Goal: Find specific page/section: Find specific page/section

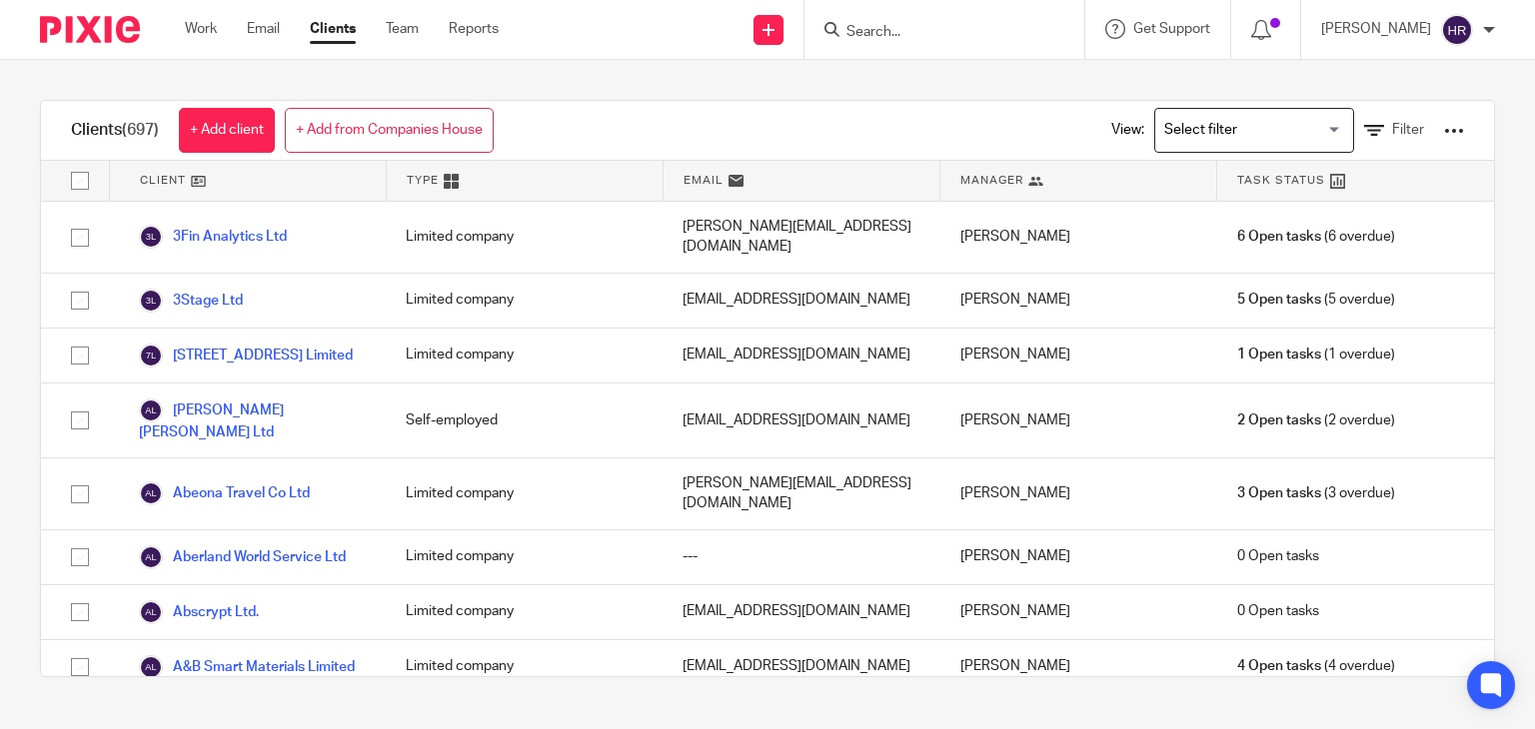
drag, startPoint x: 0, startPoint y: 0, endPoint x: 870, endPoint y: 29, distance: 870.8
click at [870, 29] on input "Search" at bounding box center [934, 33] width 180 height 18
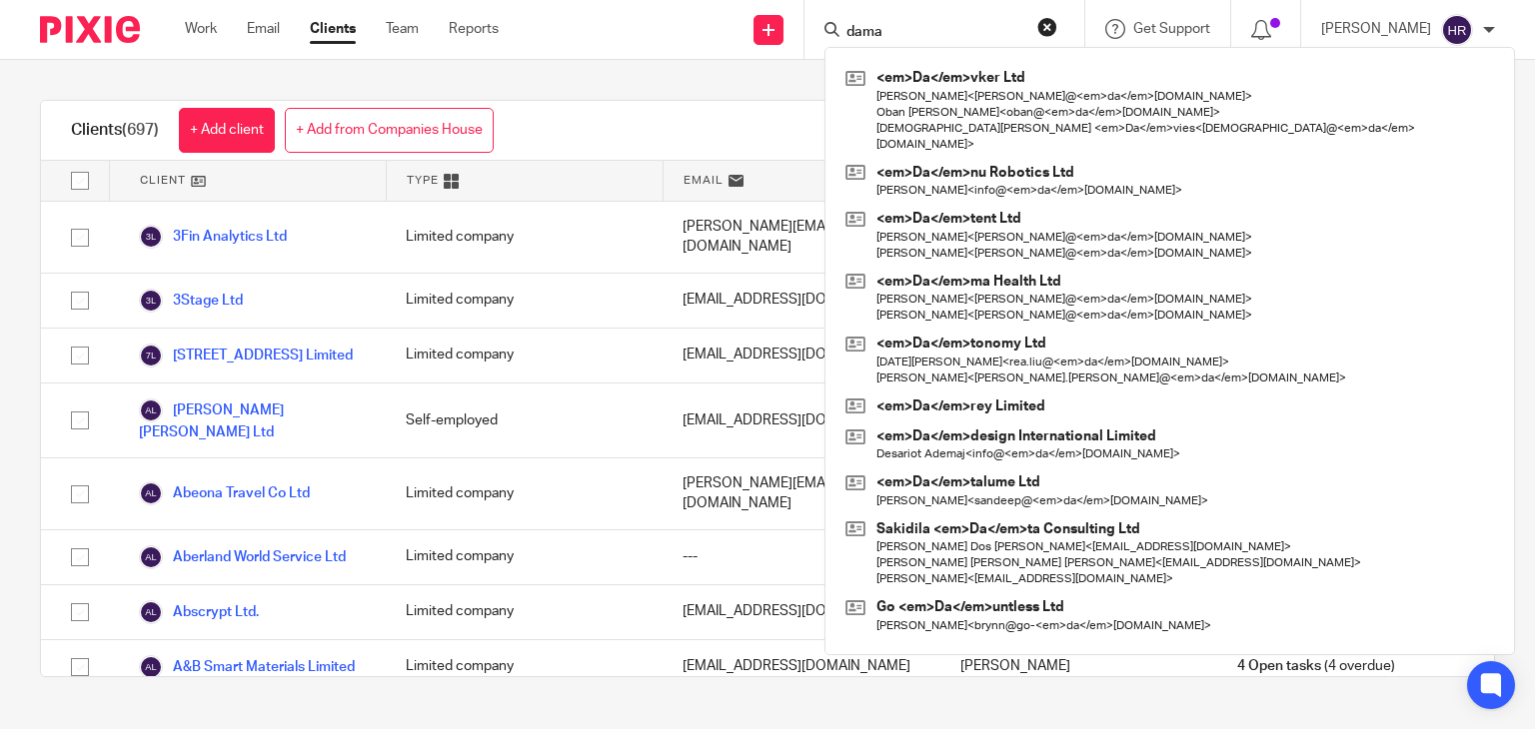
type input "dama"
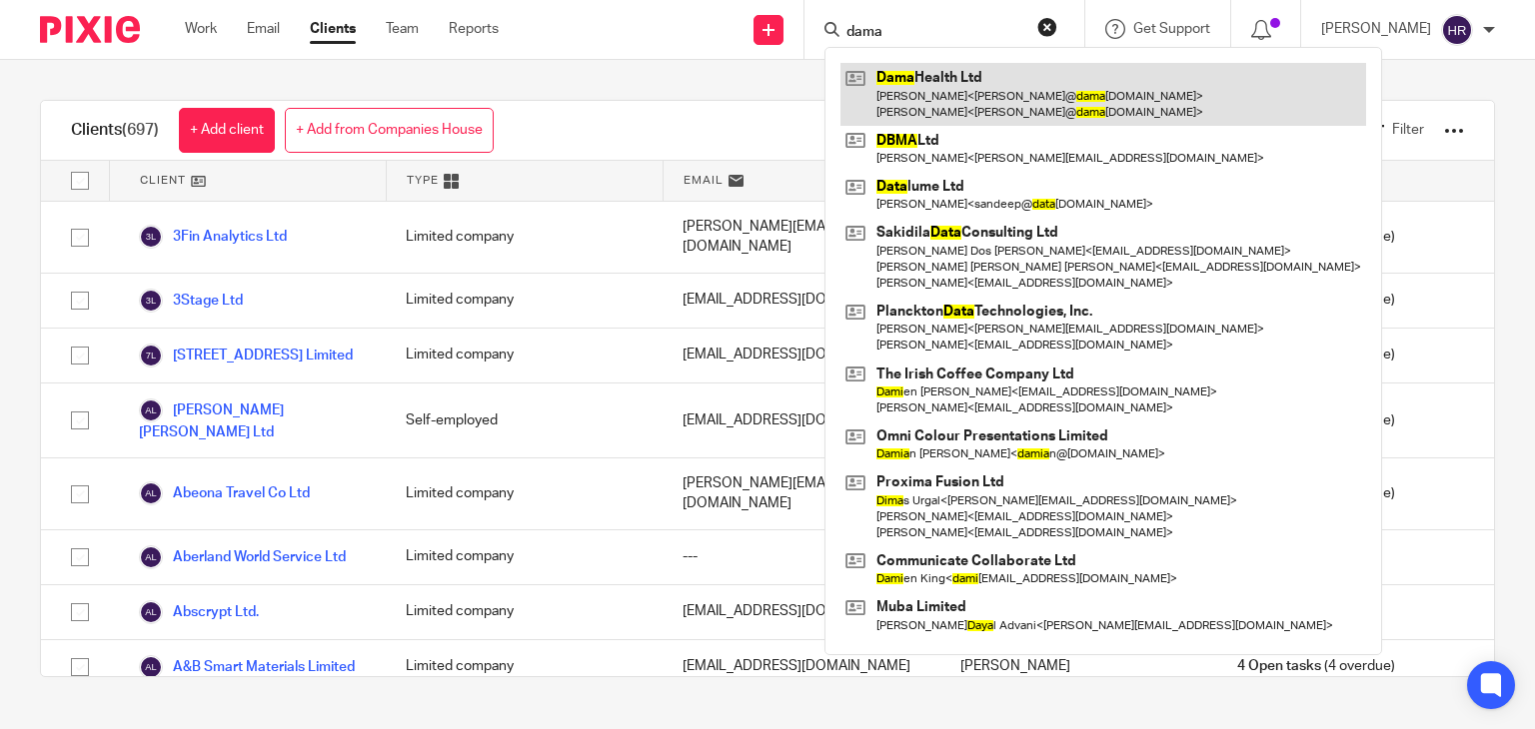
click at [855, 73] on link at bounding box center [1103, 94] width 526 height 62
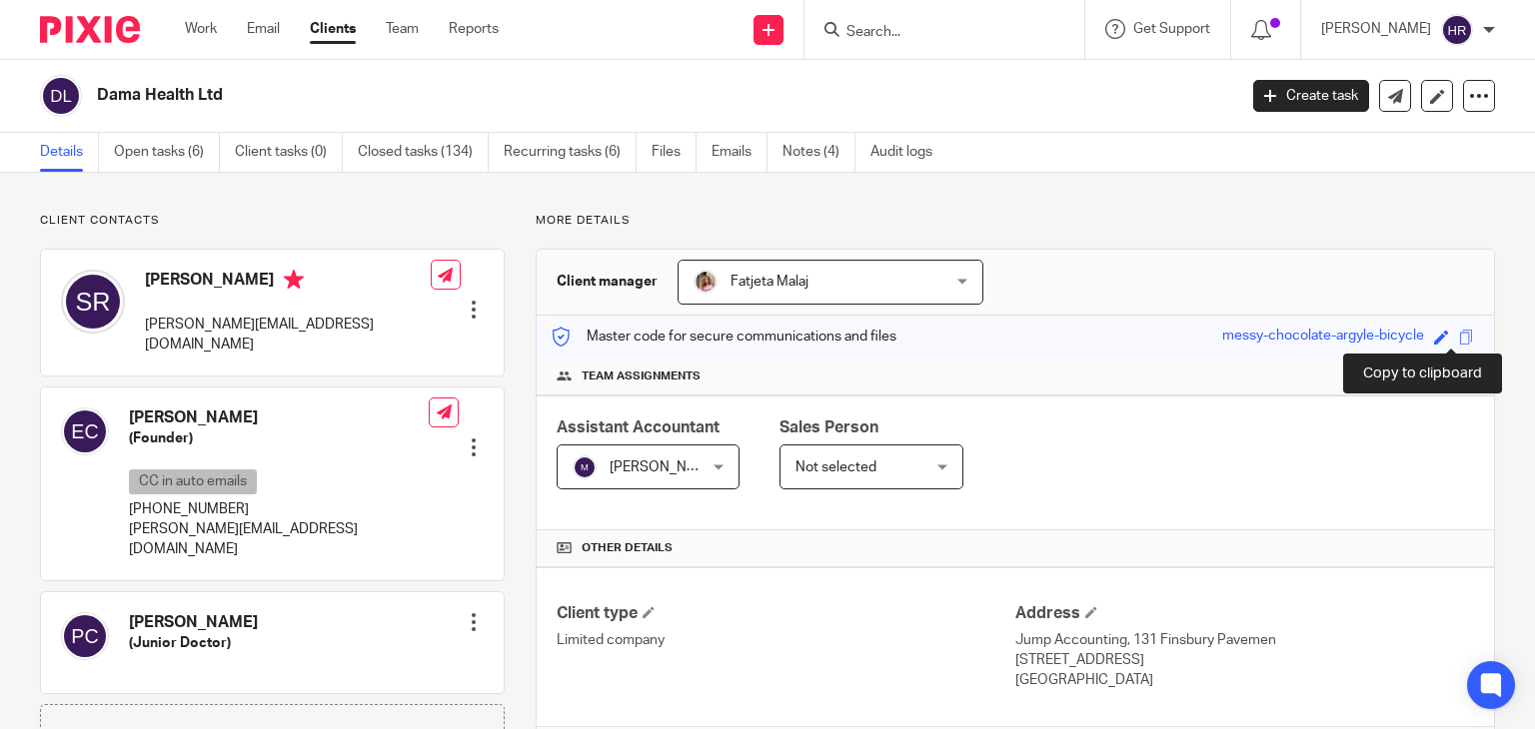
click at [1459, 336] on span at bounding box center [1466, 337] width 15 height 15
click at [935, 58] on div at bounding box center [944, 29] width 280 height 59
click at [927, 46] on div at bounding box center [944, 29] width 280 height 59
click at [918, 34] on input "Search" at bounding box center [934, 33] width 180 height 18
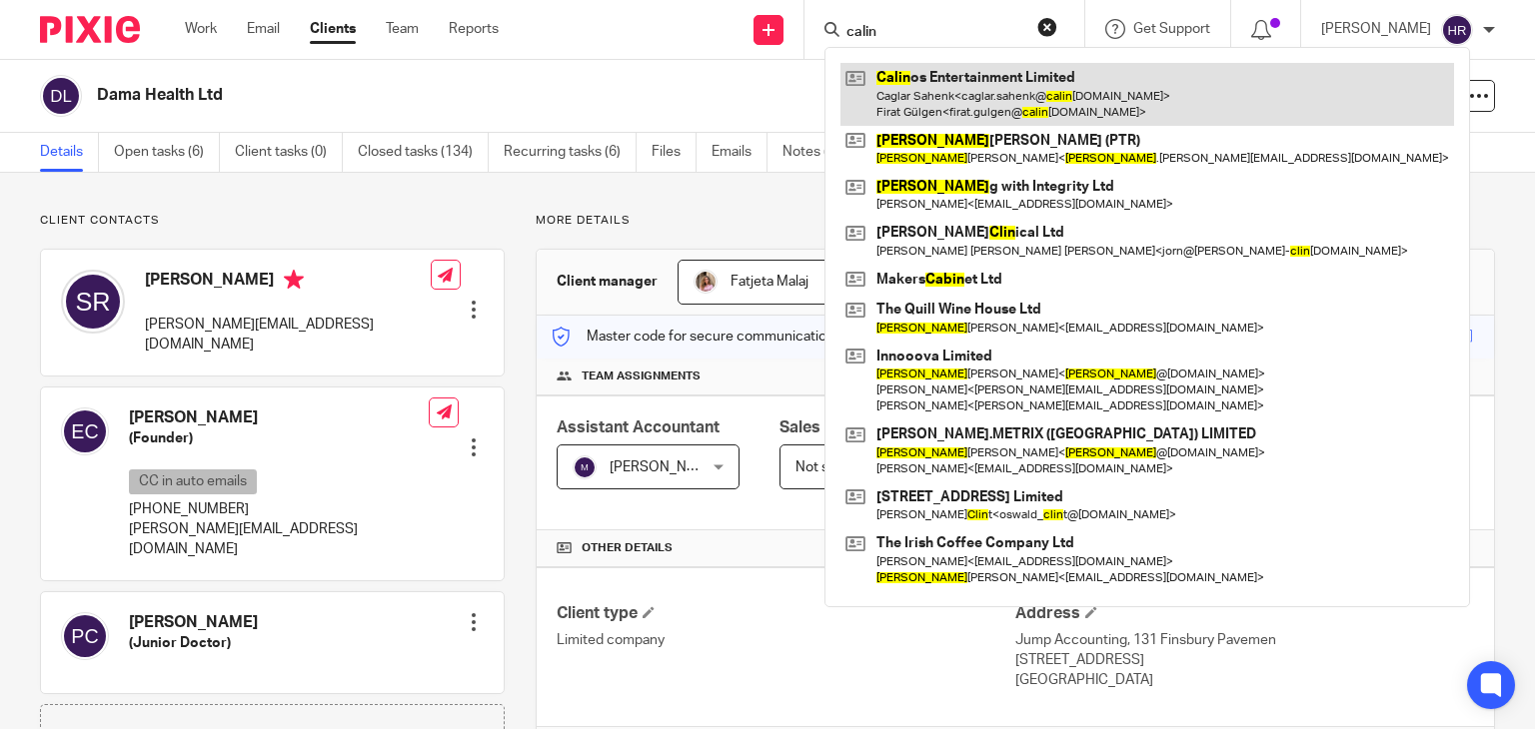
type input "calin"
click at [912, 80] on link at bounding box center [1146, 94] width 613 height 62
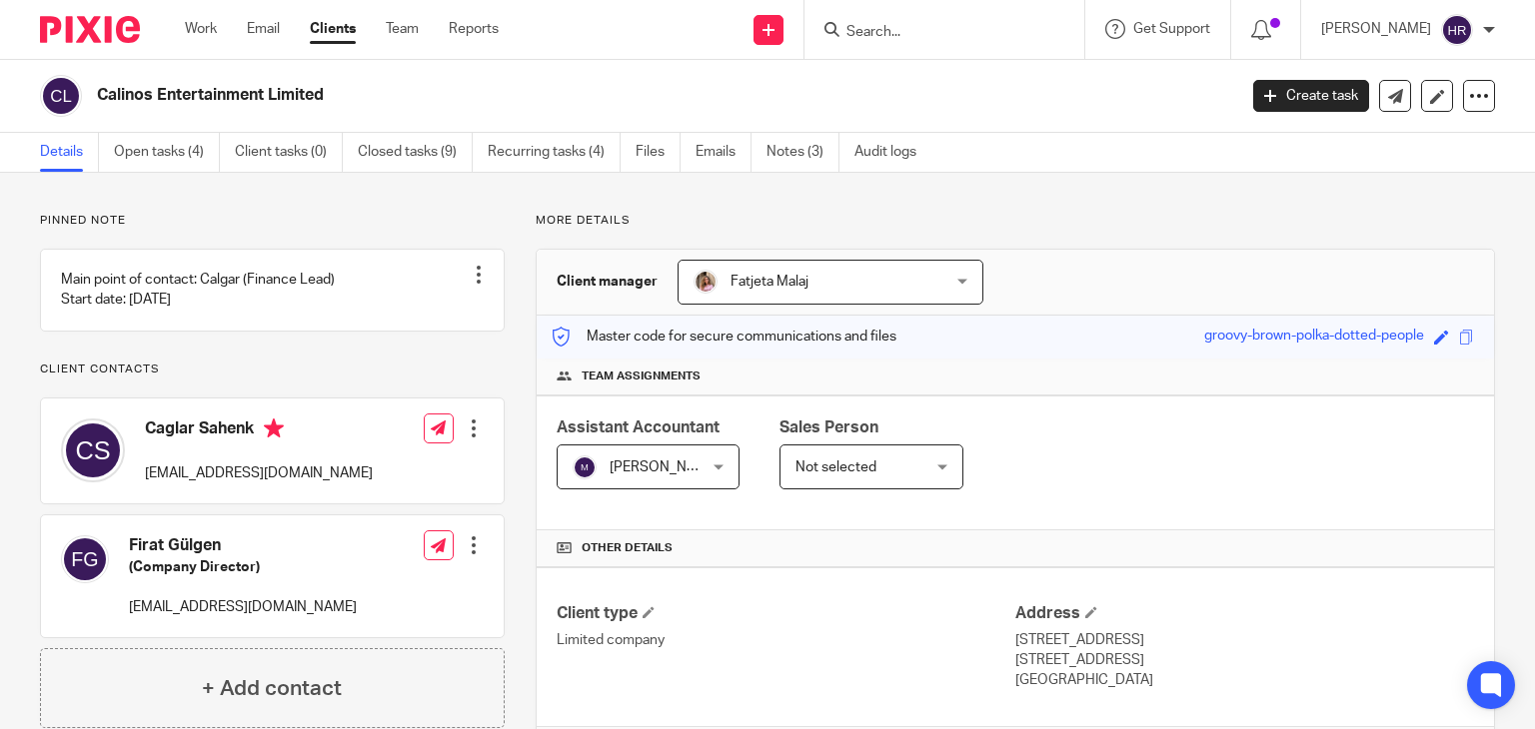
click at [1446, 328] on div "Save groovy-brown-polka-dotted-people" at bounding box center [1341, 337] width 275 height 23
click at [1459, 331] on span at bounding box center [1466, 337] width 15 height 15
click at [943, 26] on input "Search" at bounding box center [934, 33] width 180 height 18
click at [872, 29] on input "Search" at bounding box center [934, 33] width 180 height 18
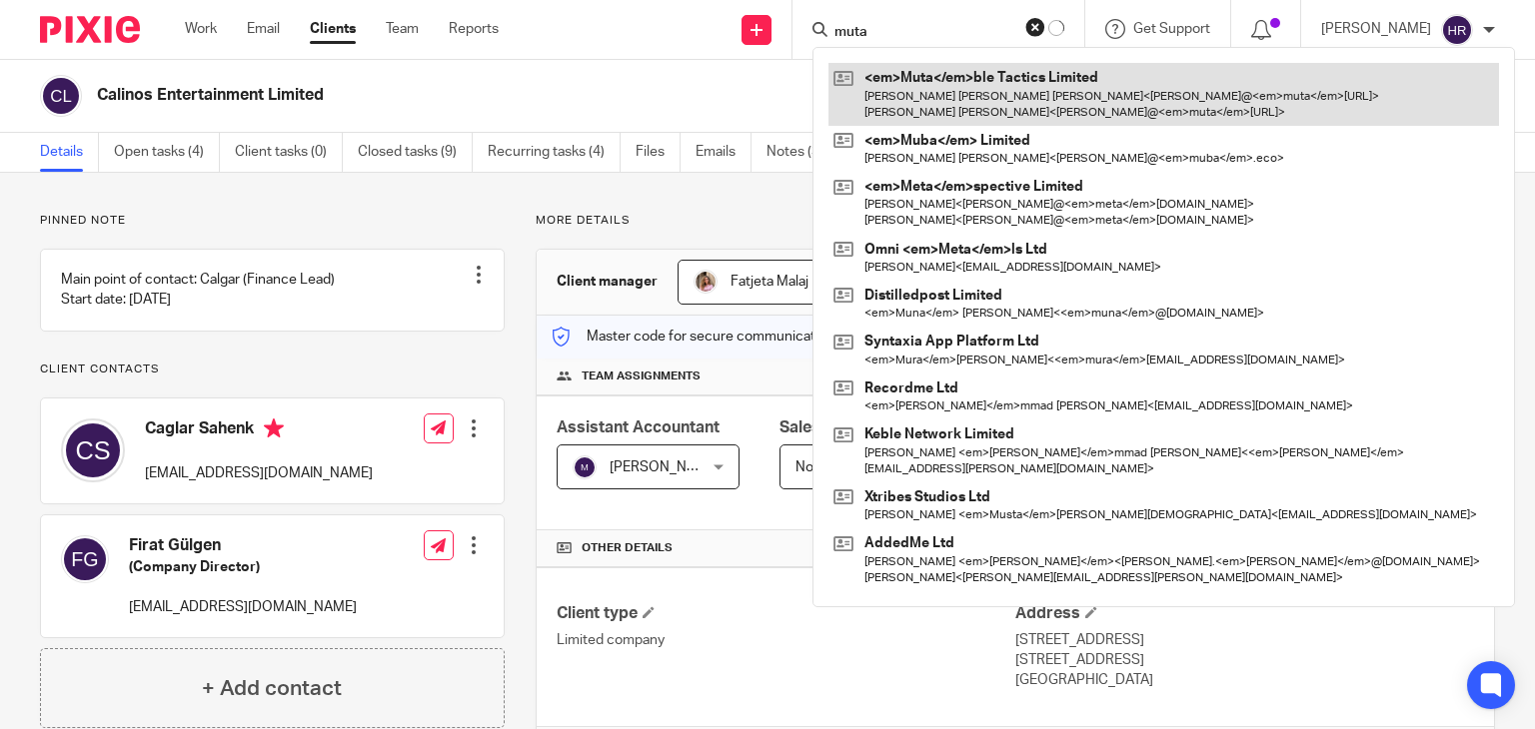
type input "muta"
click at [895, 97] on link at bounding box center [1163, 94] width 670 height 62
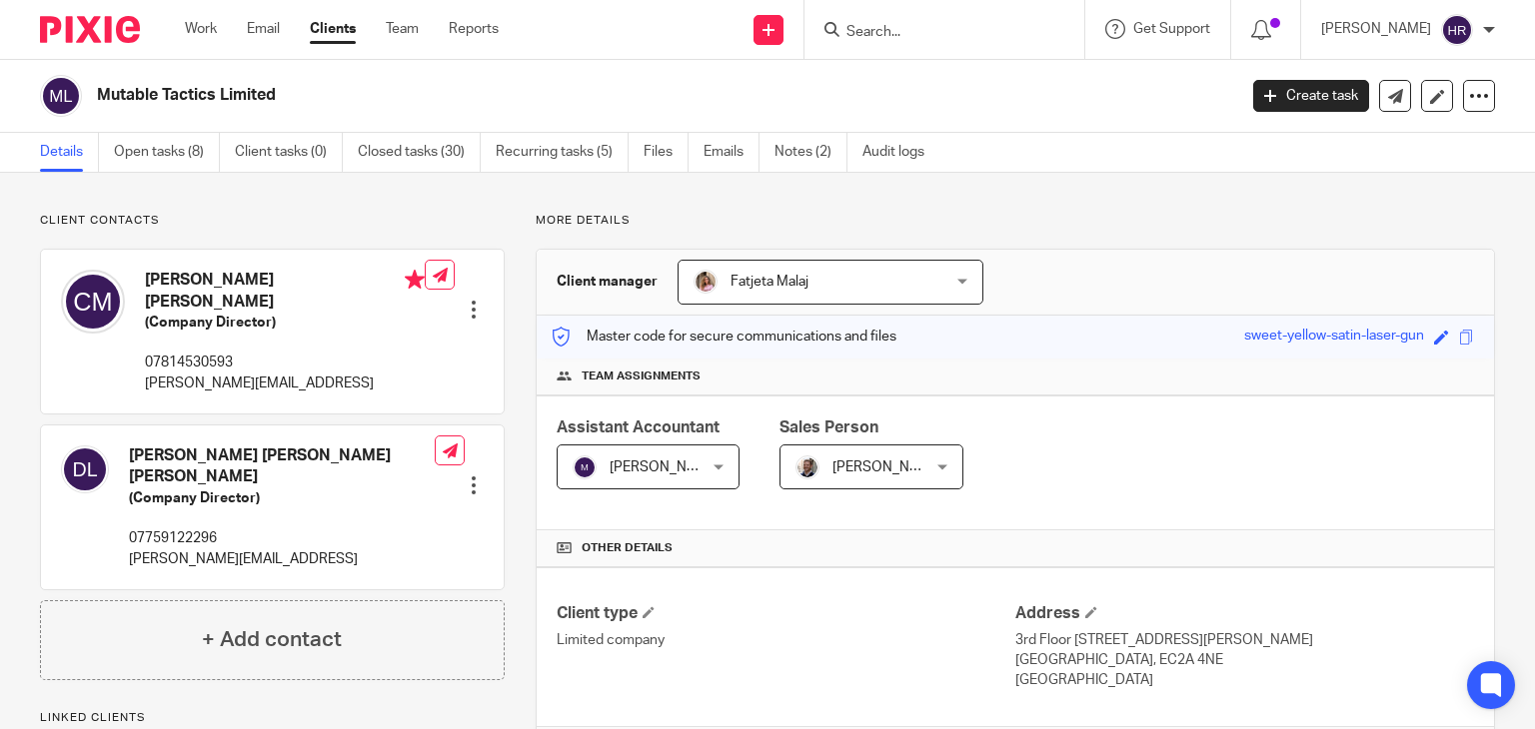
click at [1442, 341] on div "Save sweet-yellow-satin-laser-gun" at bounding box center [1361, 337] width 235 height 23
click at [1459, 339] on span at bounding box center [1466, 337] width 15 height 15
click at [860, 24] on input "Search" at bounding box center [934, 33] width 180 height 18
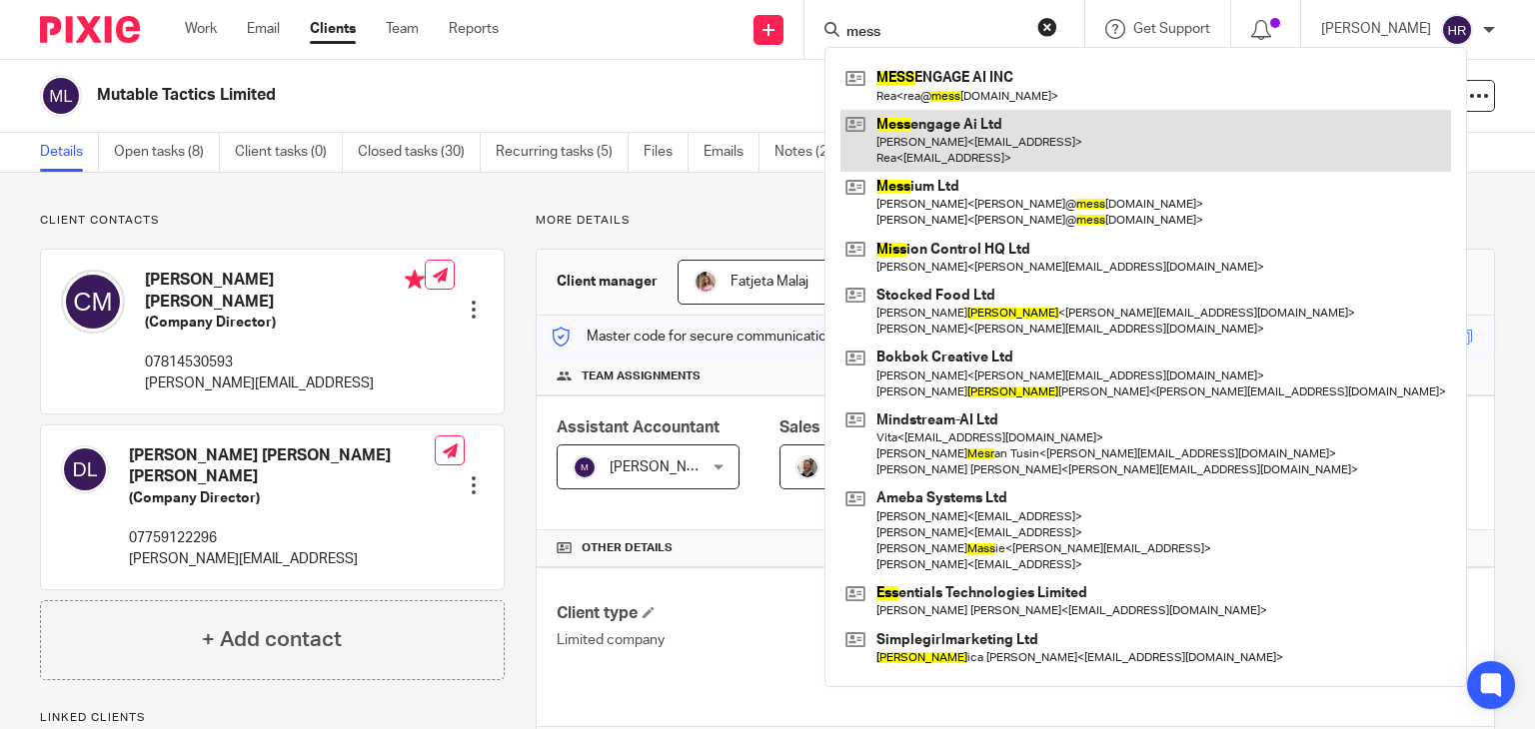
type input "mess"
click at [909, 133] on link at bounding box center [1145, 141] width 610 height 62
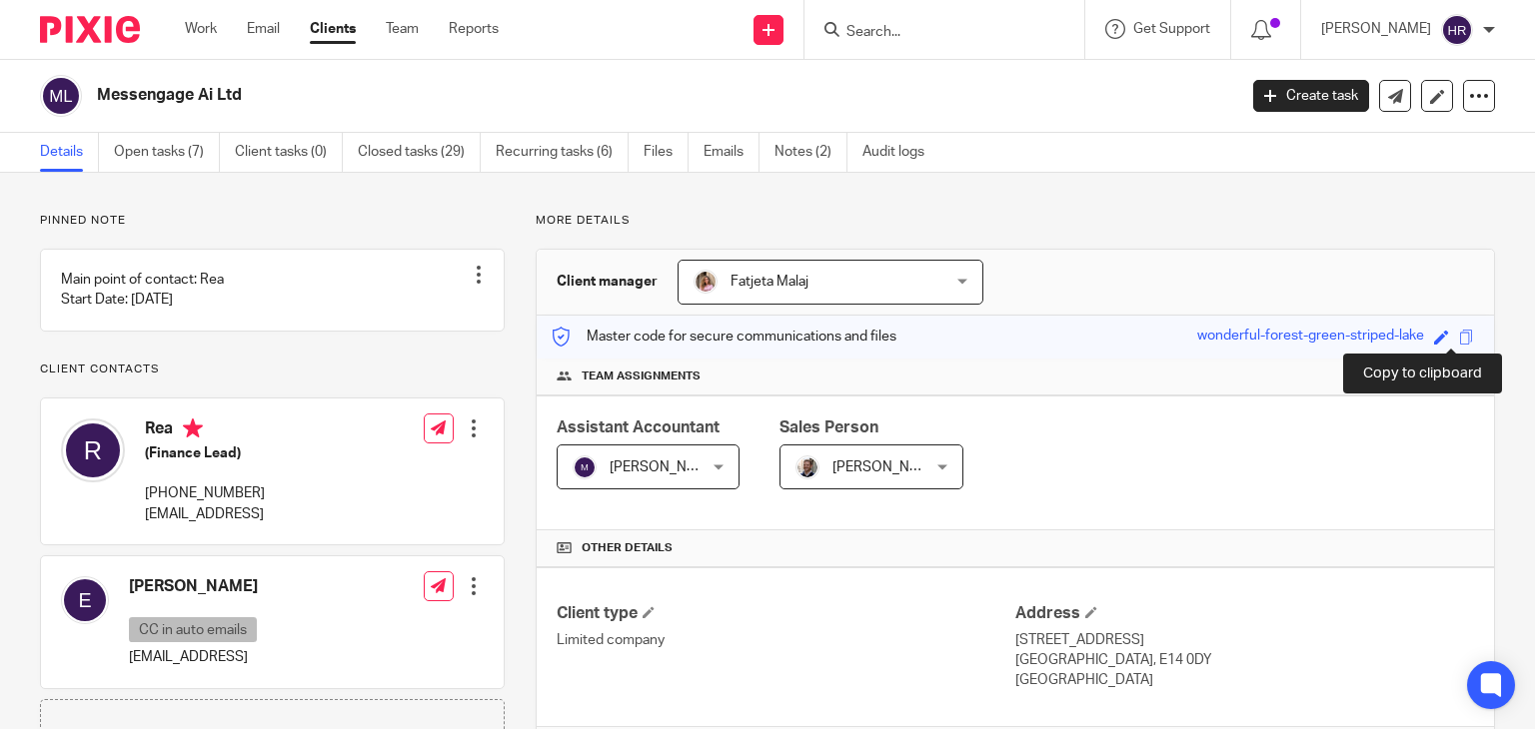
click at [1459, 333] on span at bounding box center [1466, 337] width 15 height 15
click at [842, 44] on div at bounding box center [944, 29] width 280 height 59
click at [846, 38] on input "Search" at bounding box center [934, 33] width 180 height 18
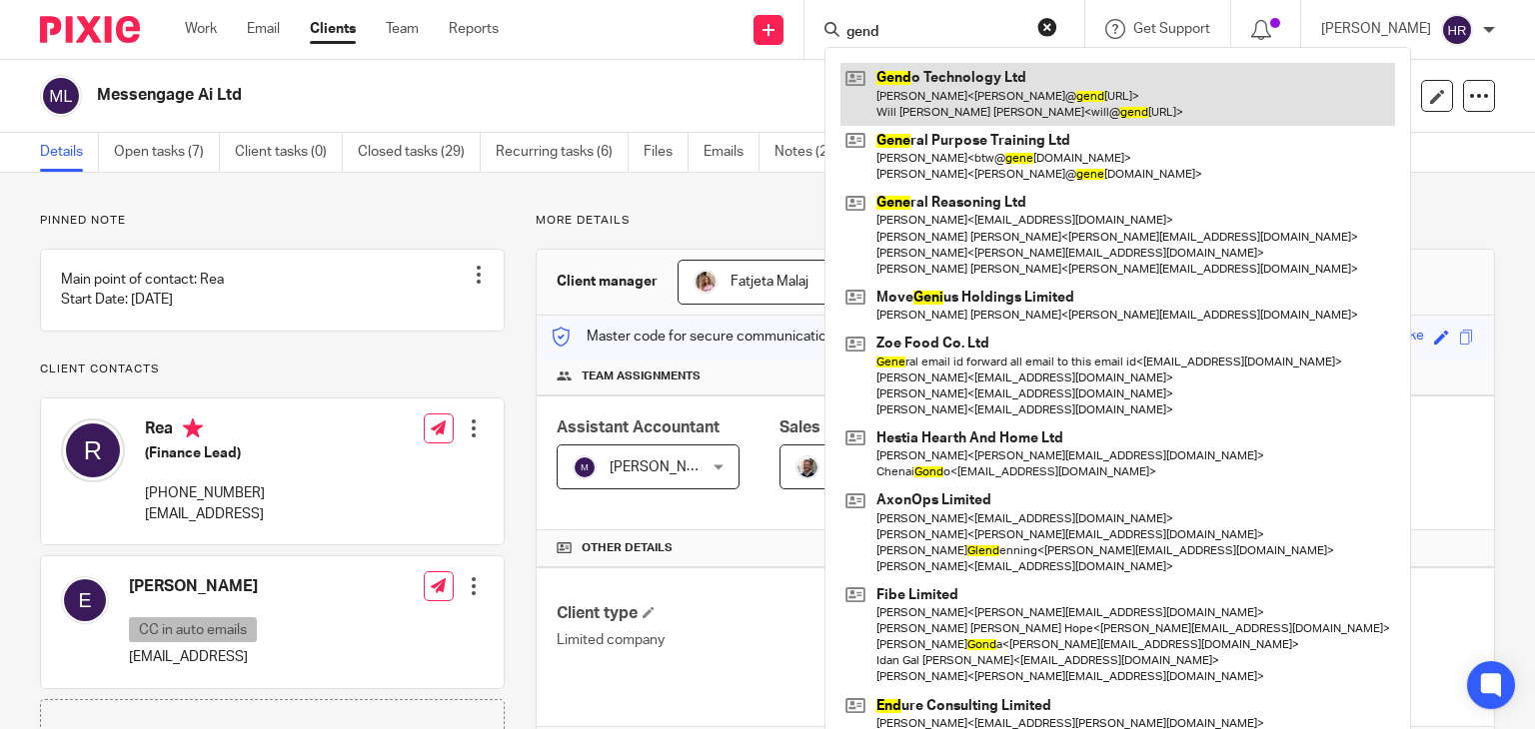
type input "gend"
click at [863, 73] on link at bounding box center [1117, 94] width 555 height 62
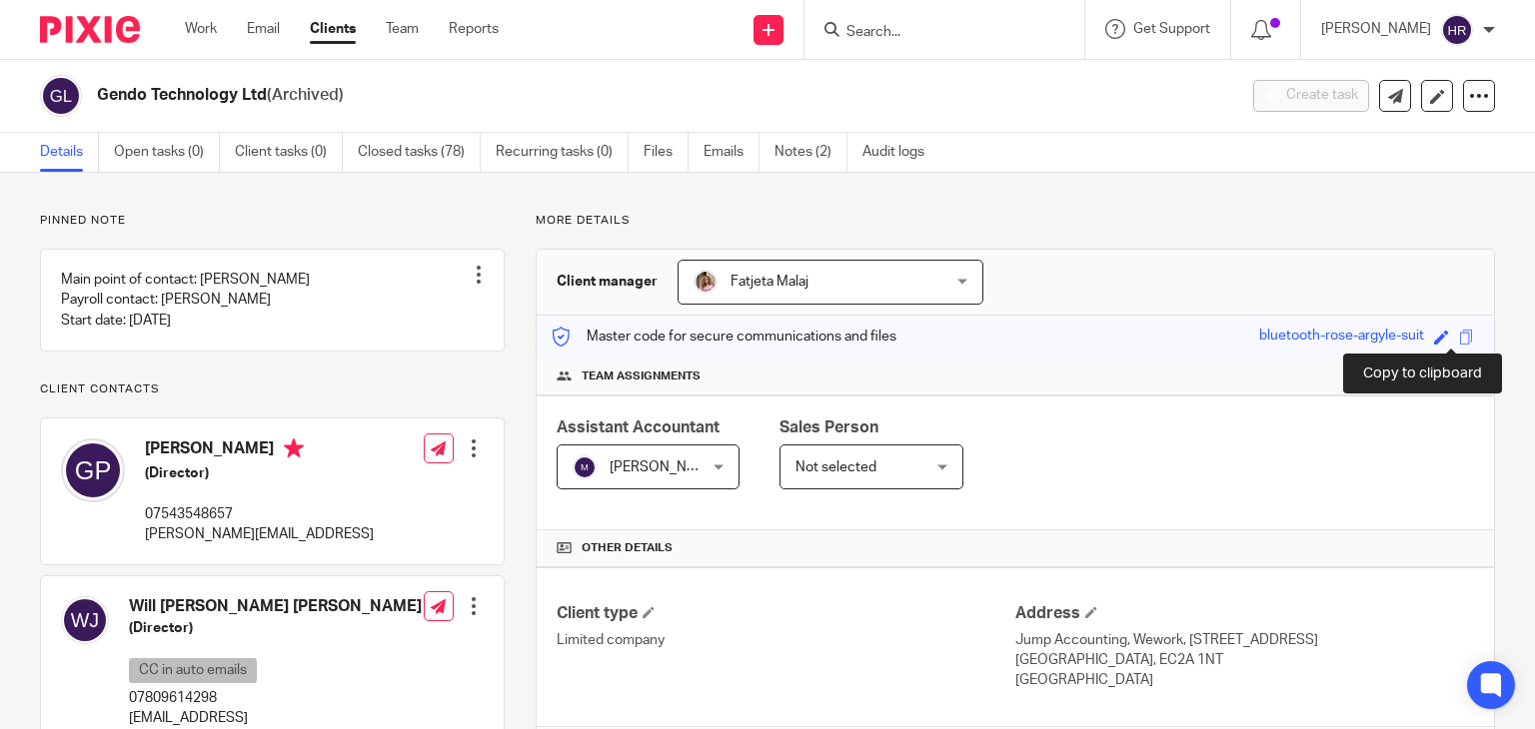
click at [1459, 334] on span at bounding box center [1466, 337] width 15 height 15
click at [855, 33] on input "Search" at bounding box center [934, 33] width 180 height 18
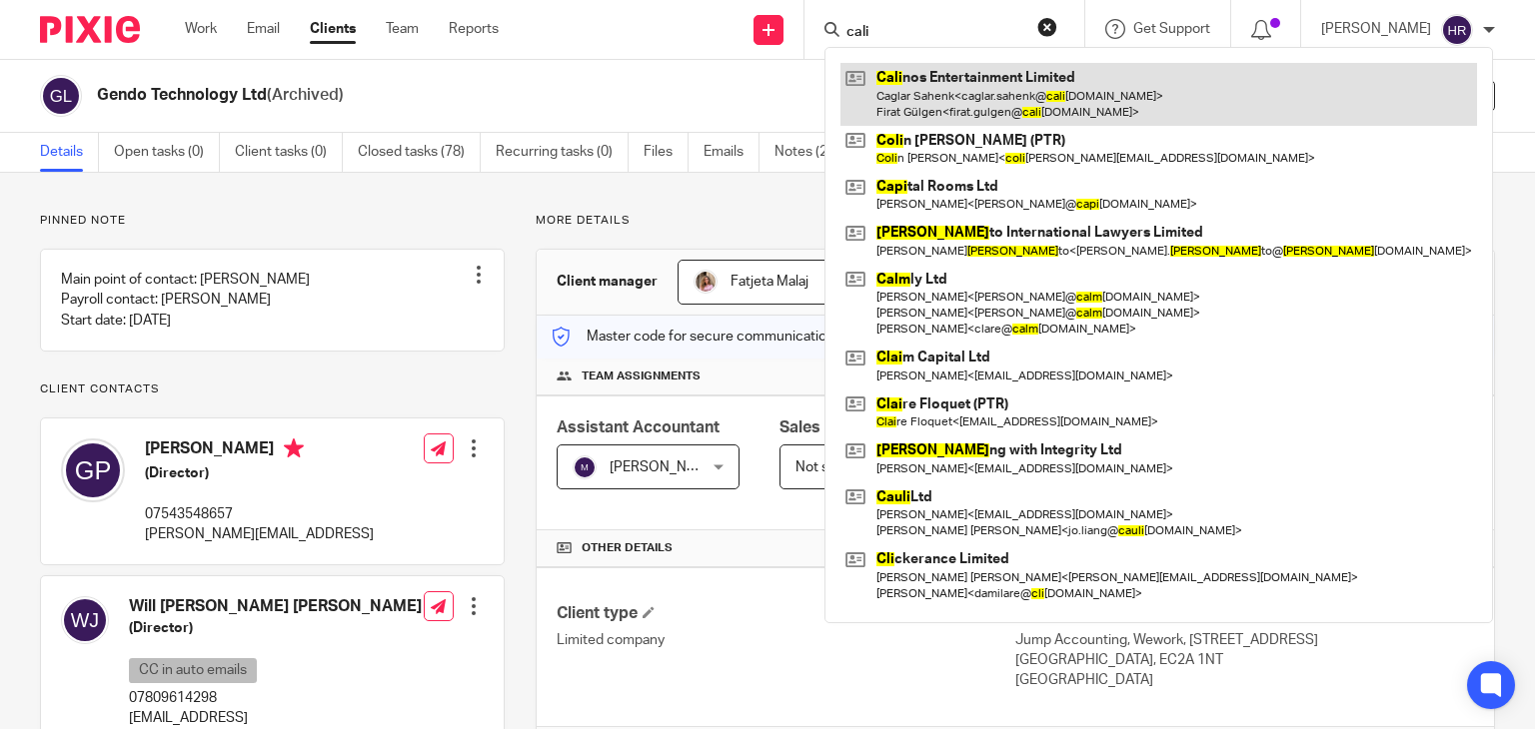
type input "cali"
click at [878, 71] on link at bounding box center [1158, 94] width 636 height 62
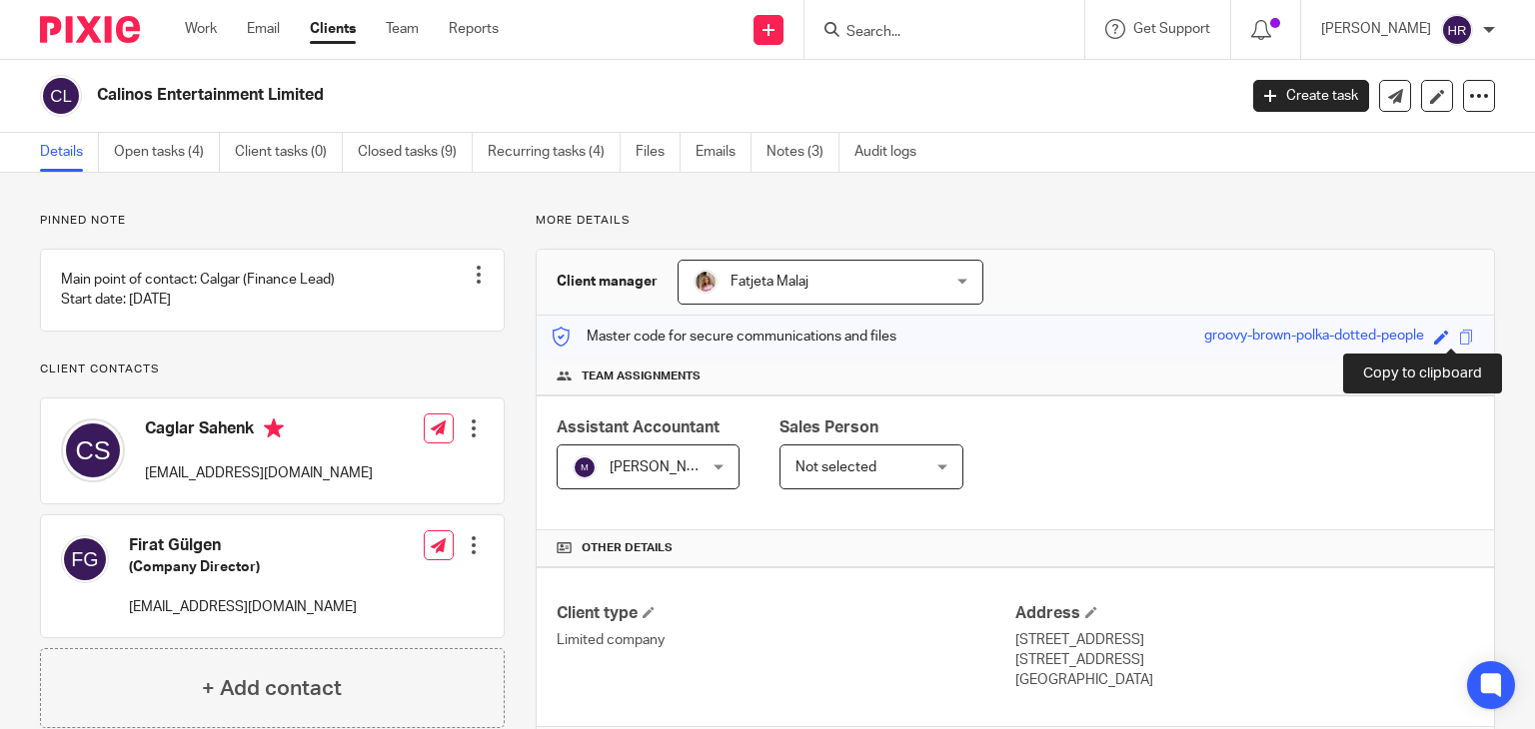
click at [1459, 330] on span at bounding box center [1466, 337] width 15 height 15
click at [572, 281] on h3 "Client manager" at bounding box center [607, 282] width 101 height 20
click at [601, 284] on h3 "Client manager" at bounding box center [607, 282] width 101 height 20
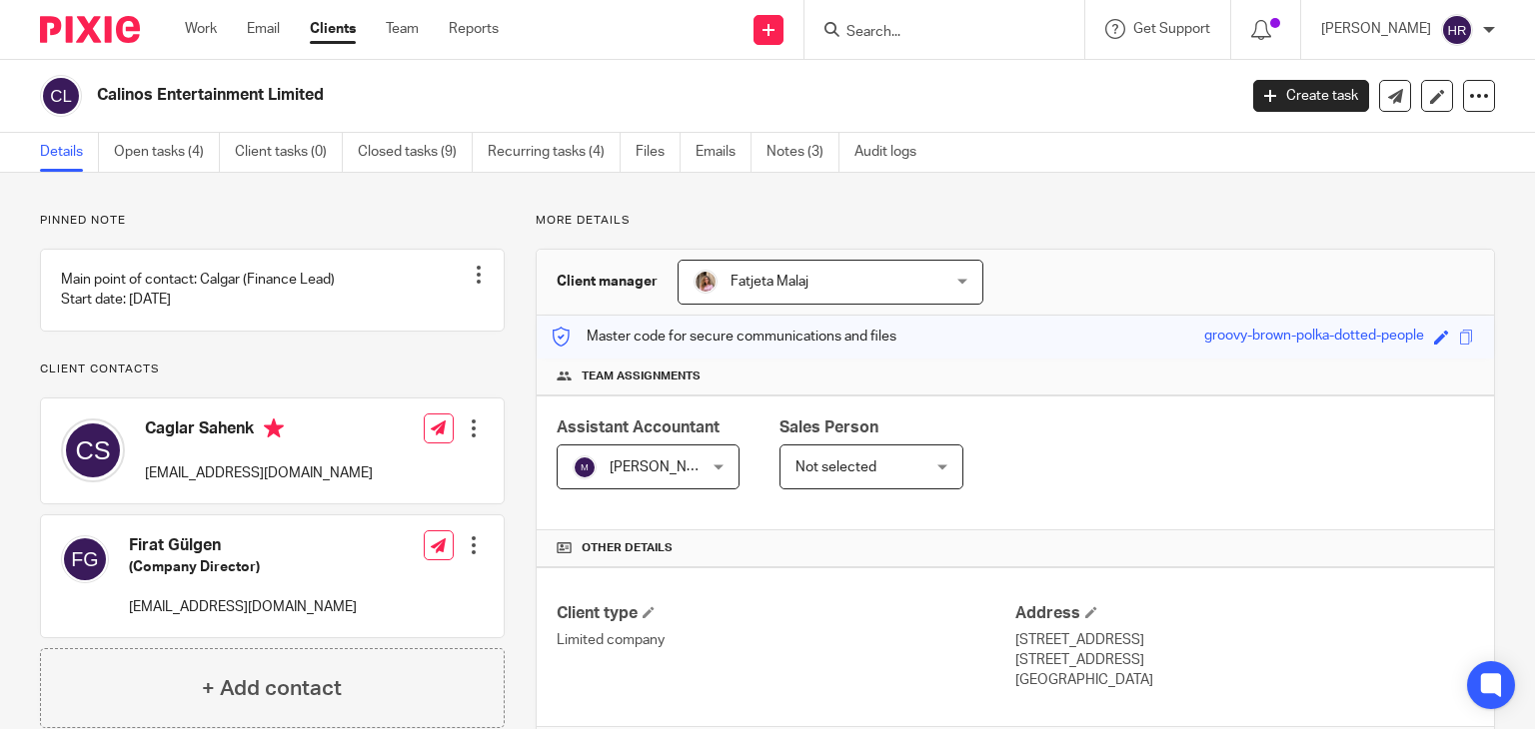
click at [623, 381] on span "Team assignments" at bounding box center [641, 377] width 119 height 16
click at [616, 285] on h3 "Client manager" at bounding box center [607, 282] width 101 height 20
click at [652, 376] on span "Team assignments" at bounding box center [641, 377] width 119 height 16
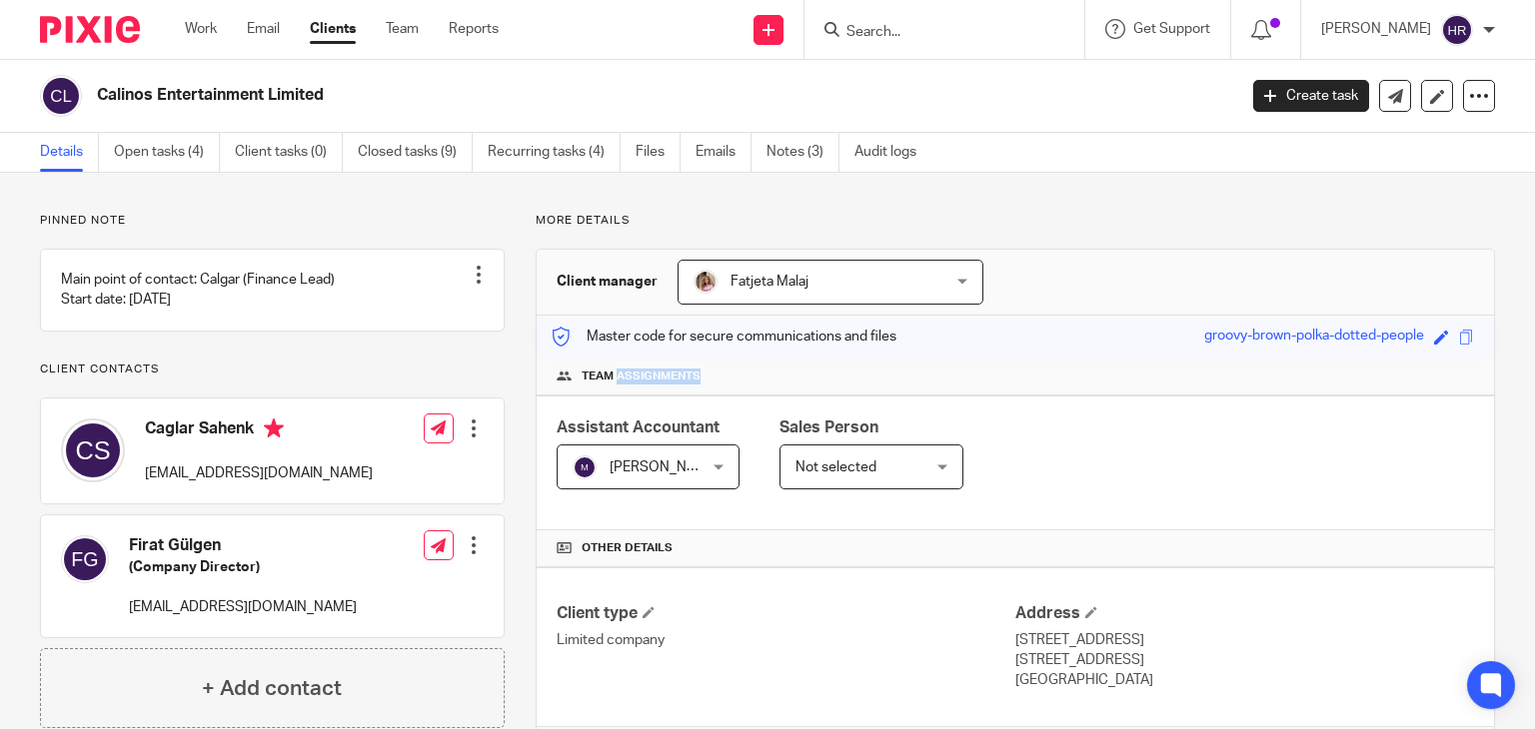
click at [652, 376] on span "Team assignments" at bounding box center [641, 377] width 119 height 16
click at [841, 427] on span "Sales Person" at bounding box center [828, 428] width 99 height 16
click at [703, 433] on span "Assistant Accountant" at bounding box center [638, 428] width 163 height 16
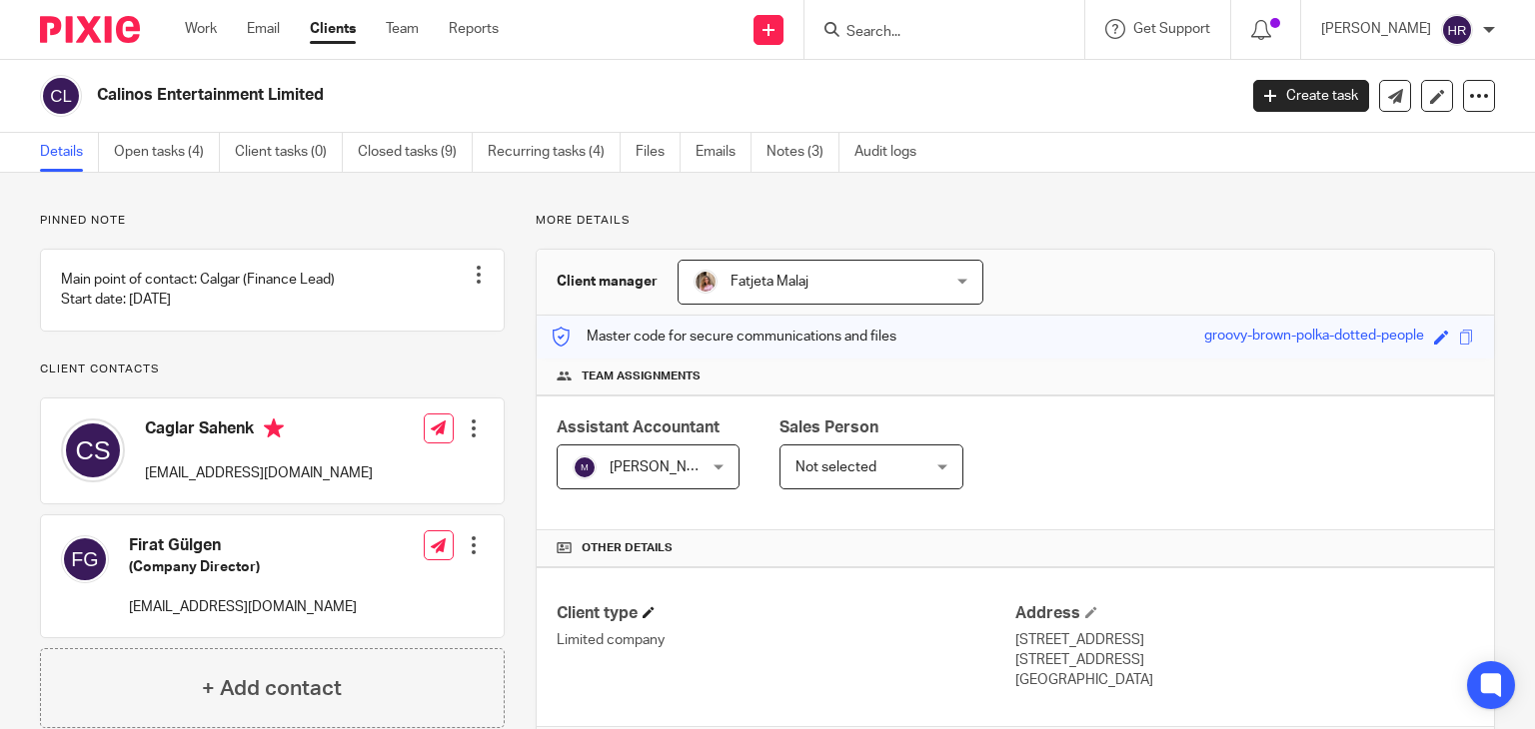
click at [604, 610] on h4 "Client type" at bounding box center [786, 613] width 459 height 21
click at [1015, 619] on h4 "Address" at bounding box center [1244, 613] width 459 height 21
click at [828, 426] on span "Sales Person" at bounding box center [828, 428] width 99 height 16
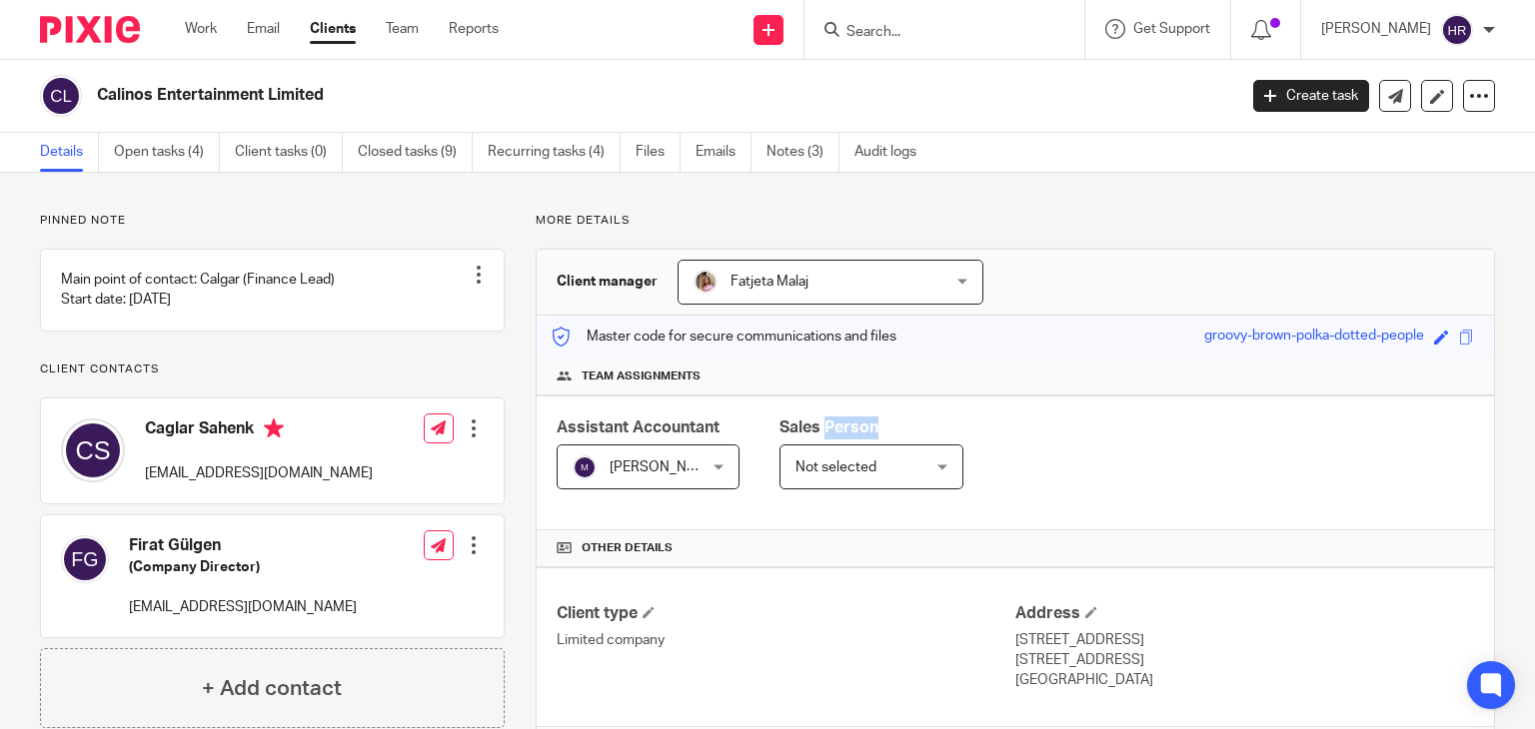
click at [828, 426] on span "Sales Person" at bounding box center [828, 428] width 99 height 16
click at [814, 334] on p "Master code for secure communications and files" at bounding box center [724, 337] width 345 height 20
click at [763, 224] on p "More details" at bounding box center [1015, 221] width 959 height 16
click at [597, 218] on p "More details" at bounding box center [1015, 221] width 959 height 16
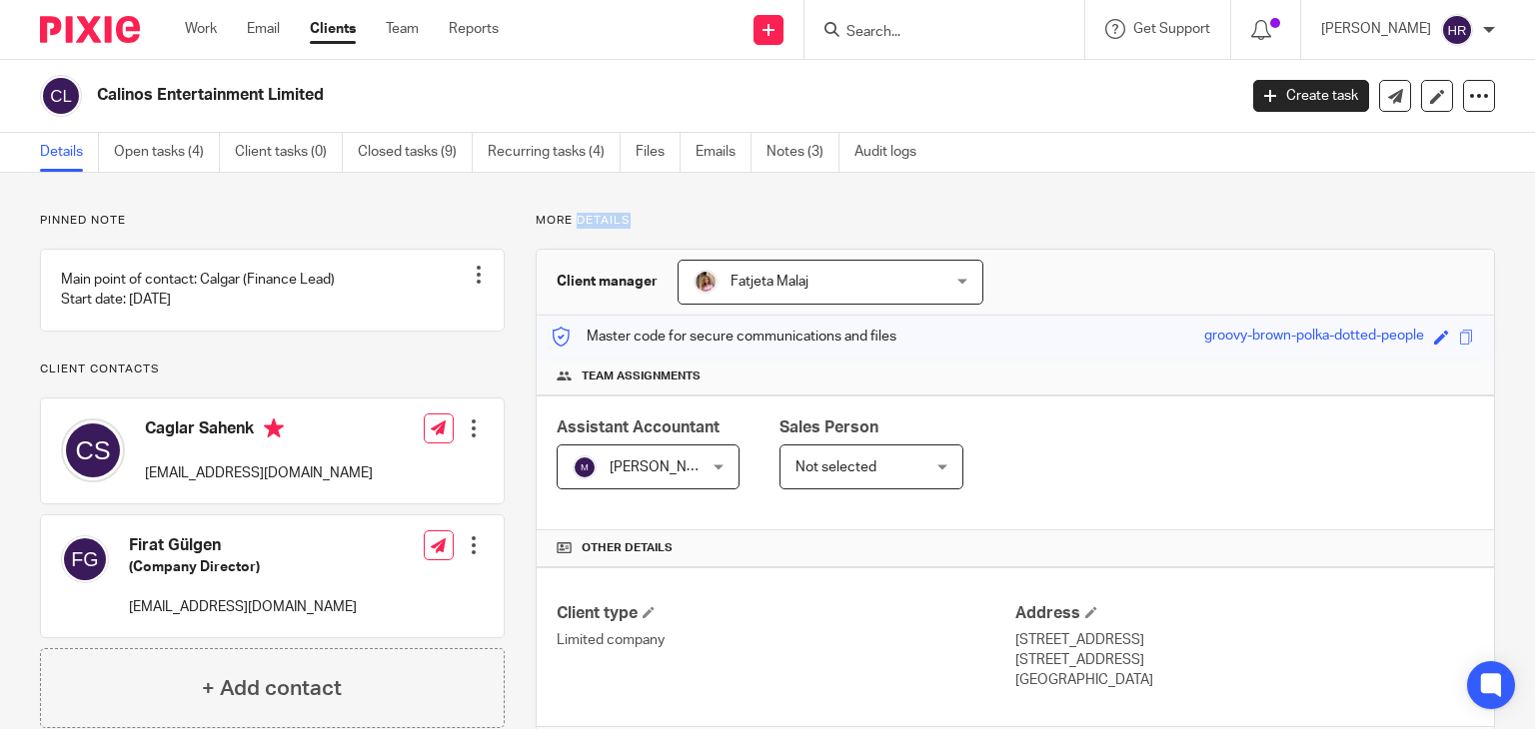
click at [597, 218] on p "More details" at bounding box center [1015, 221] width 959 height 16
click at [637, 216] on p "More details" at bounding box center [1015, 221] width 959 height 16
click at [537, 219] on p "More details" at bounding box center [1015, 221] width 959 height 16
